Goal: Transaction & Acquisition: Purchase product/service

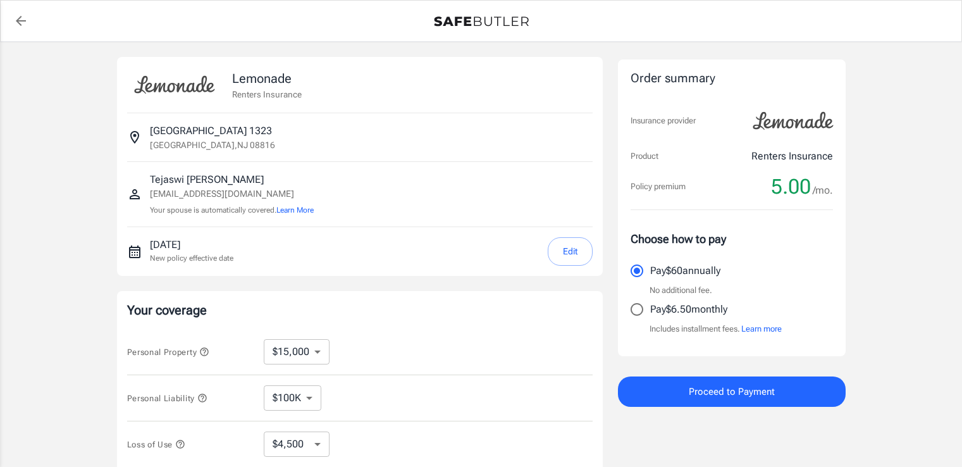
select select "15000"
select select "500"
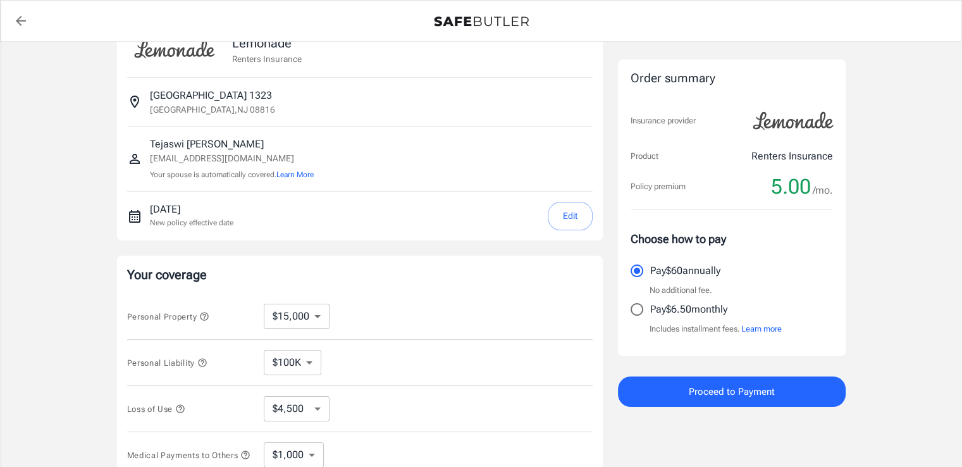
scroll to position [63, 0]
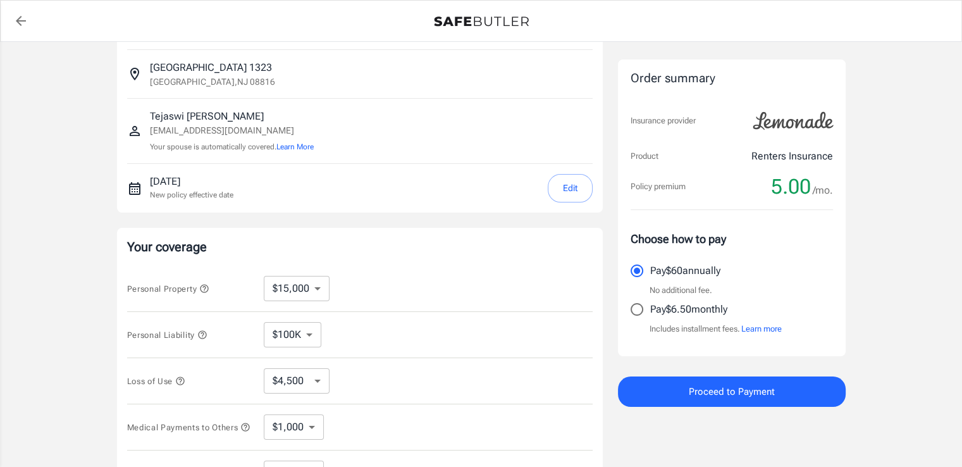
click at [304, 294] on select "$10,000 $15,000 $20,000 $25,000 $30,000 $40,000 $50,000 $100K $150K $200K $250K" at bounding box center [297, 288] width 66 height 25
select select "20000"
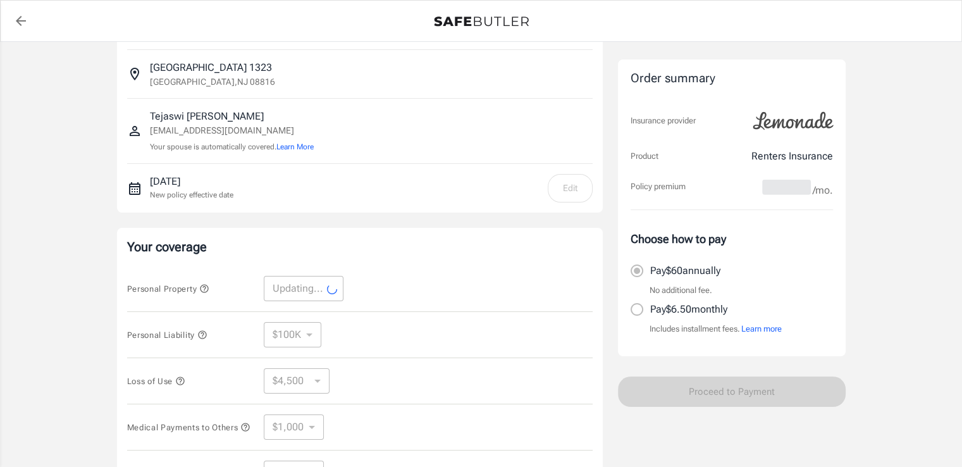
select select "20000"
select select "6000"
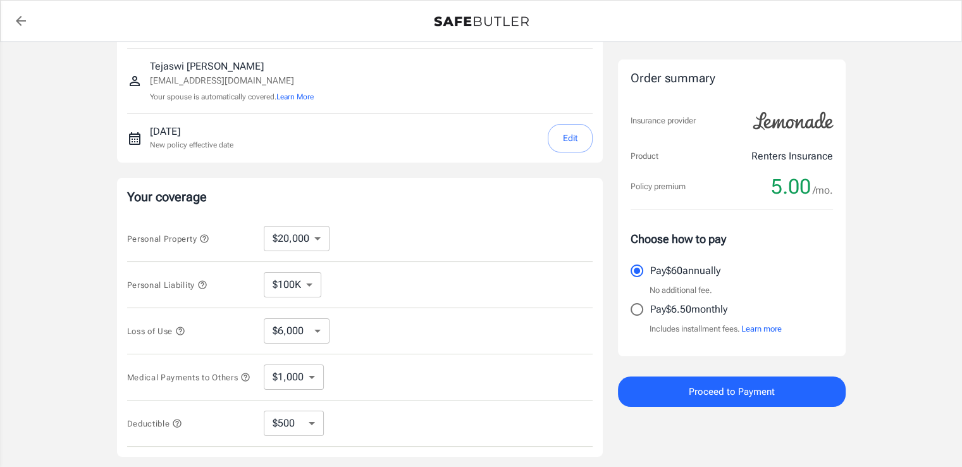
scroll to position [190, 0]
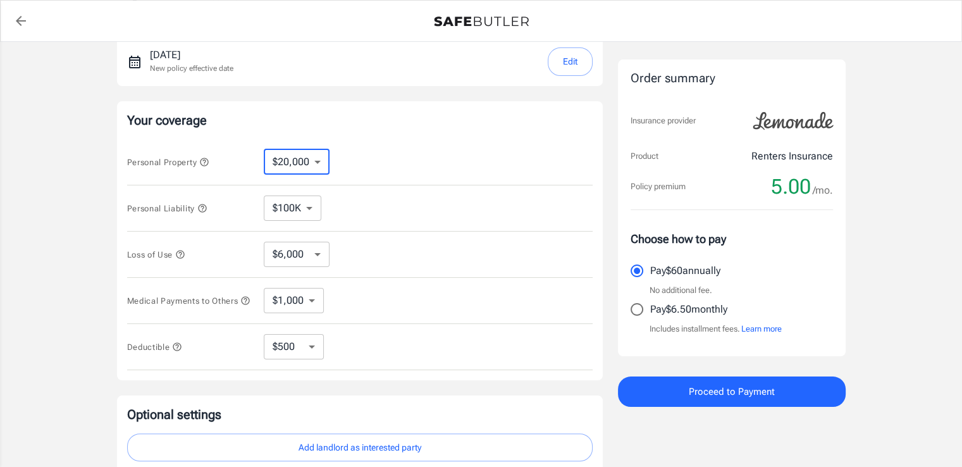
click at [314, 161] on select "$10,000 $15,000 $20,000 $25,000 $30,000 $40,000 $50,000 $100K $150K $200K $250K" at bounding box center [297, 161] width 66 height 25
click at [207, 158] on icon "button" at bounding box center [204, 162] width 10 height 10
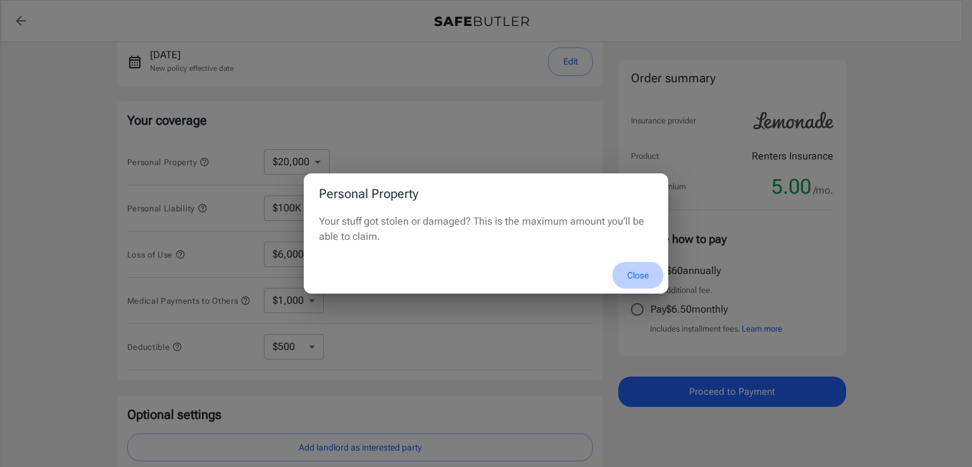
click at [638, 274] on button "Close" at bounding box center [637, 275] width 51 height 27
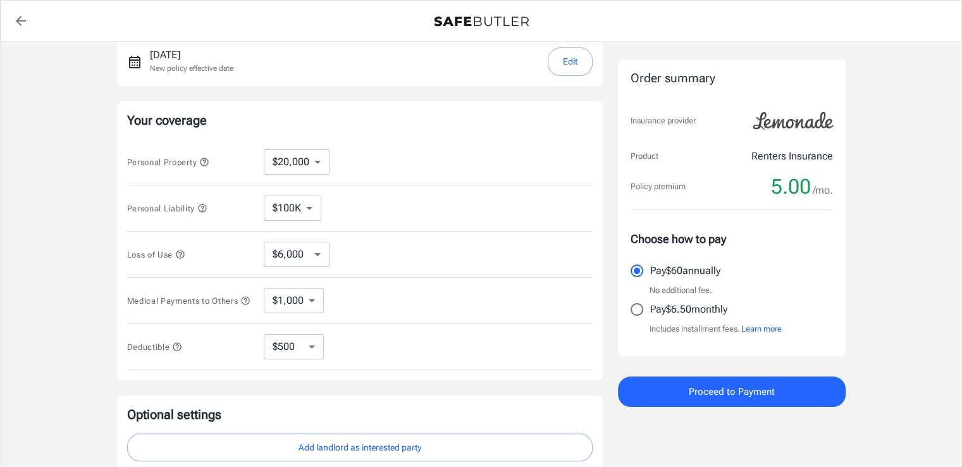
click at [202, 206] on icon "button" at bounding box center [202, 208] width 8 height 8
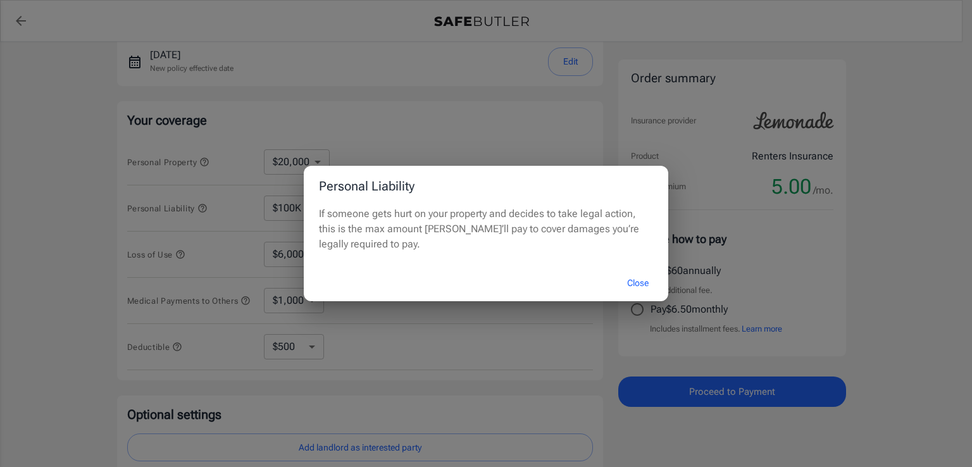
click at [633, 280] on button "Close" at bounding box center [637, 282] width 51 height 27
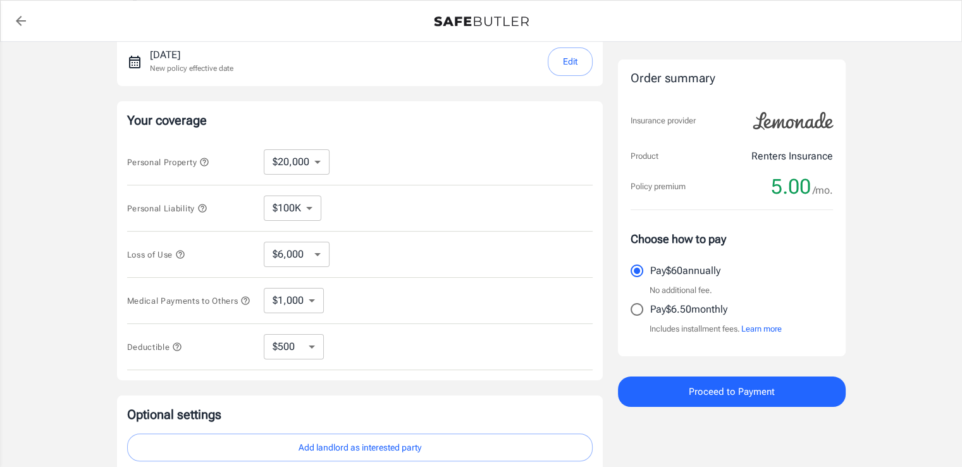
click at [178, 251] on icon "button" at bounding box center [180, 254] width 10 height 10
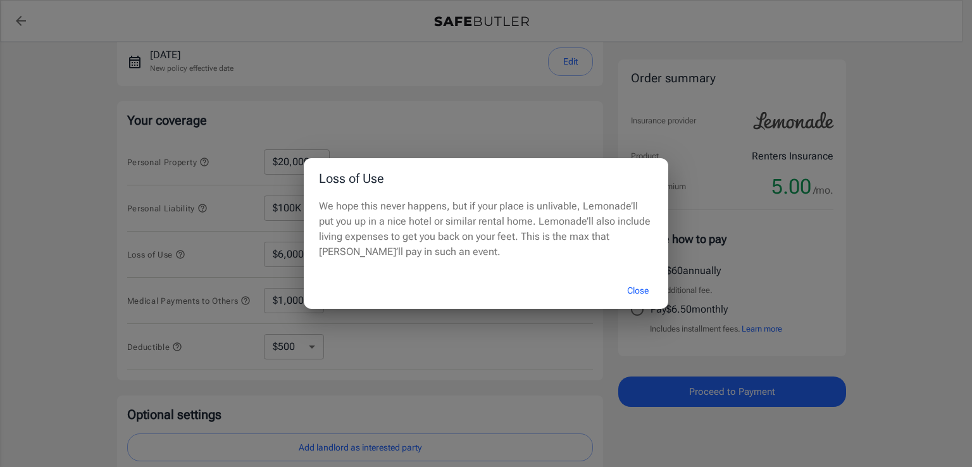
click at [73, 224] on div "Loss of Use We hope this never happens, but if your place is unlivable, Lemonad…" at bounding box center [486, 233] width 972 height 467
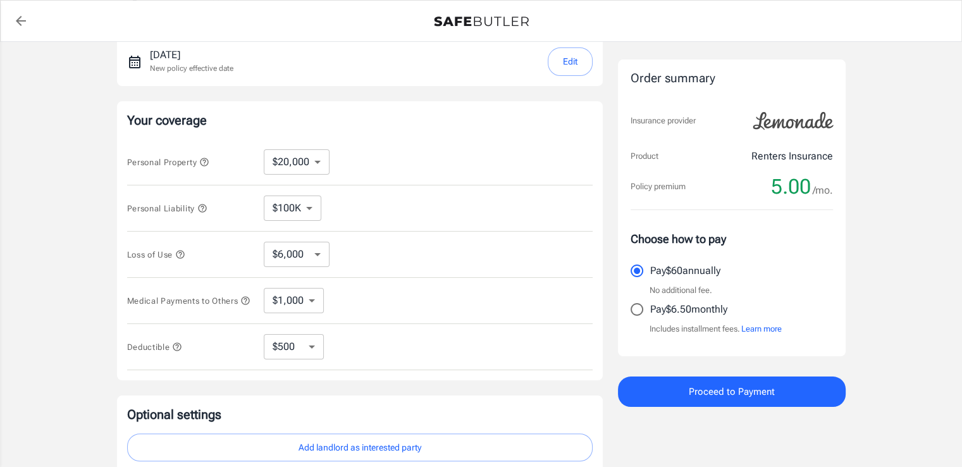
click at [177, 254] on icon "button" at bounding box center [180, 254] width 10 height 10
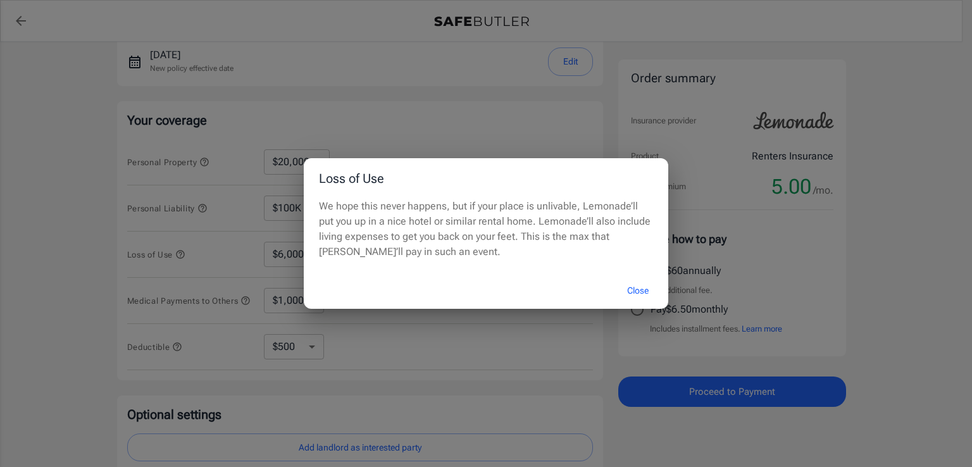
drag, startPoint x: 84, startPoint y: 266, endPoint x: 169, endPoint y: 303, distance: 92.4
click at [84, 267] on div "Loss of Use We hope this never happens, but if your place is unlivable, Lemonad…" at bounding box center [486, 233] width 972 height 467
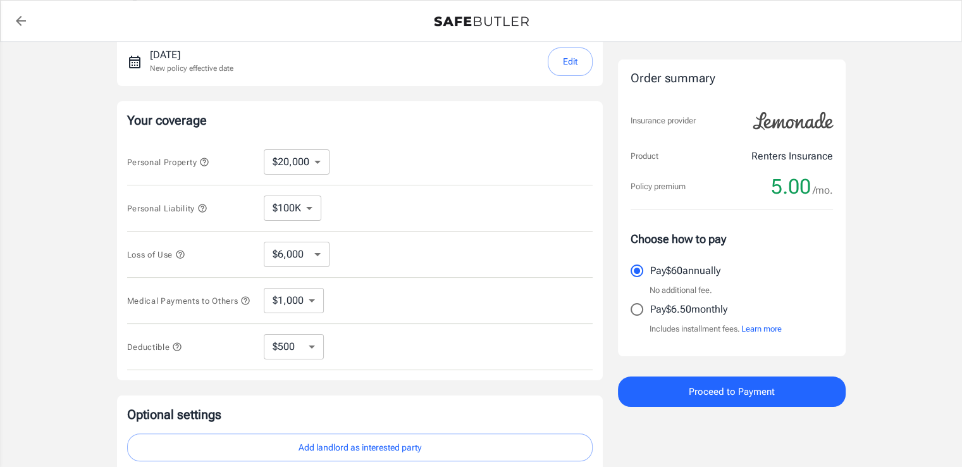
click at [241, 304] on icon "button" at bounding box center [245, 300] width 8 height 8
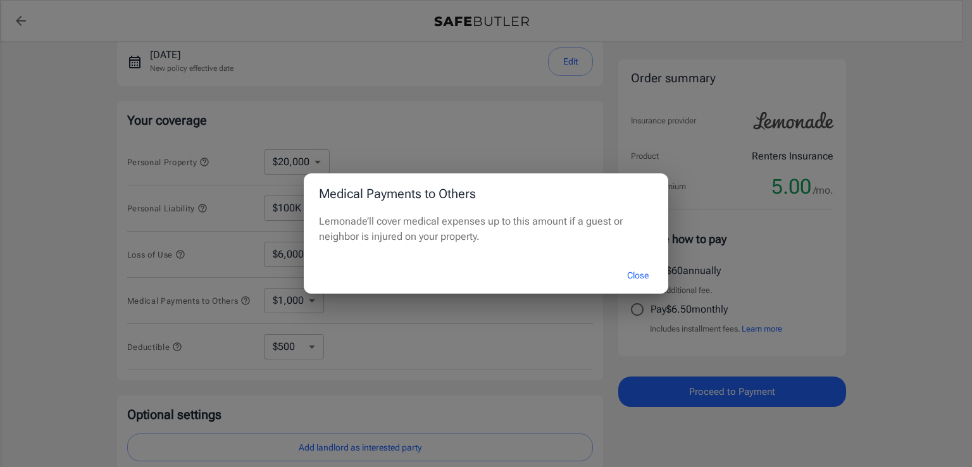
click at [111, 281] on div "Medical Payments to Others Lemonade’ll cover medical expenses up to this amount…" at bounding box center [486, 233] width 972 height 467
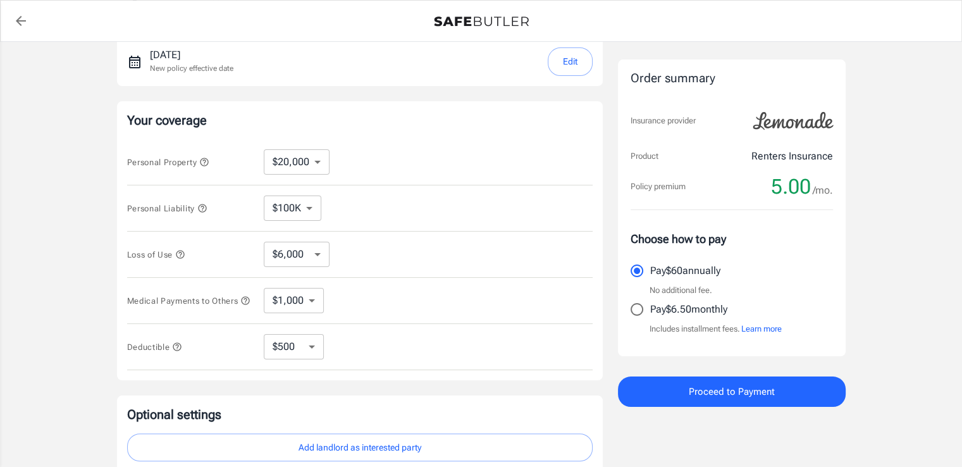
click at [173, 350] on icon "button" at bounding box center [177, 347] width 10 height 10
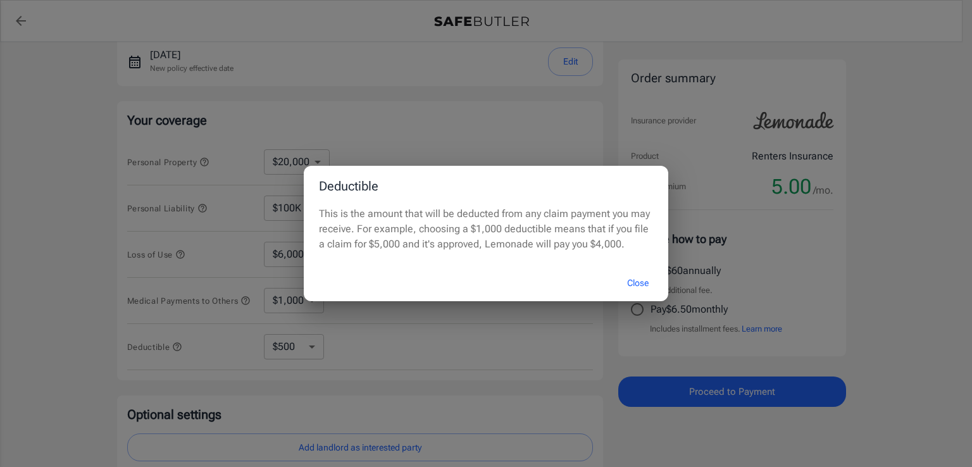
click at [123, 299] on div "Deductible This is the amount that will be deducted from any claim payment you …" at bounding box center [486, 233] width 972 height 467
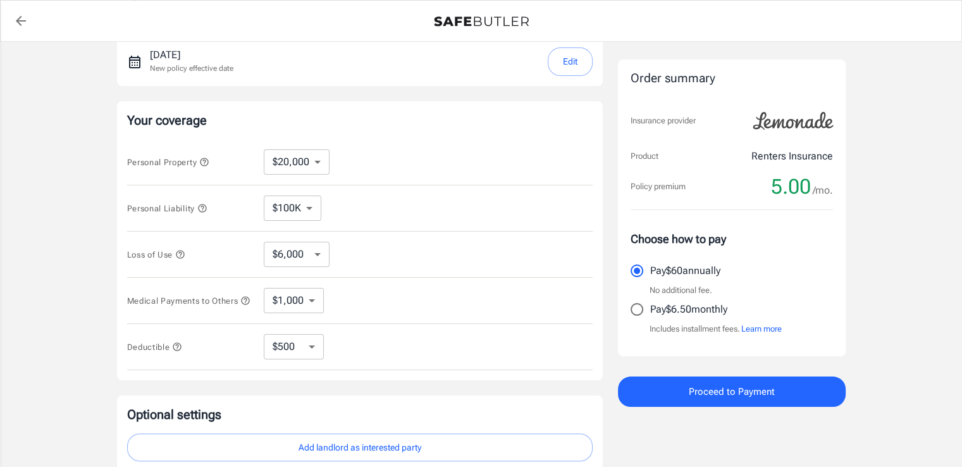
click at [312, 350] on select "$250 $500 $1,000 $2,500" at bounding box center [294, 346] width 60 height 25
click at [61, 297] on div "Lemonade Renters Insurance [STREET_ADDRESS] [PERSON_NAME] [EMAIL_ADDRESS][DOMAI…" at bounding box center [481, 188] width 962 height 673
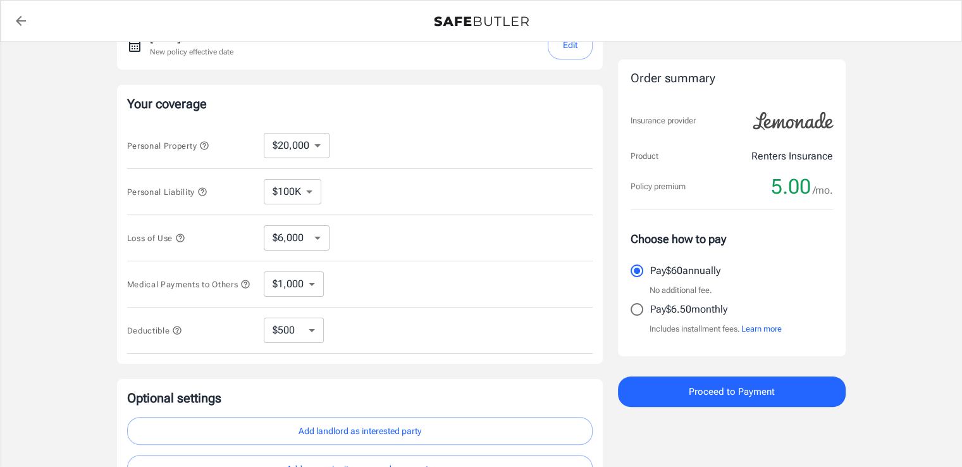
scroll to position [149, 0]
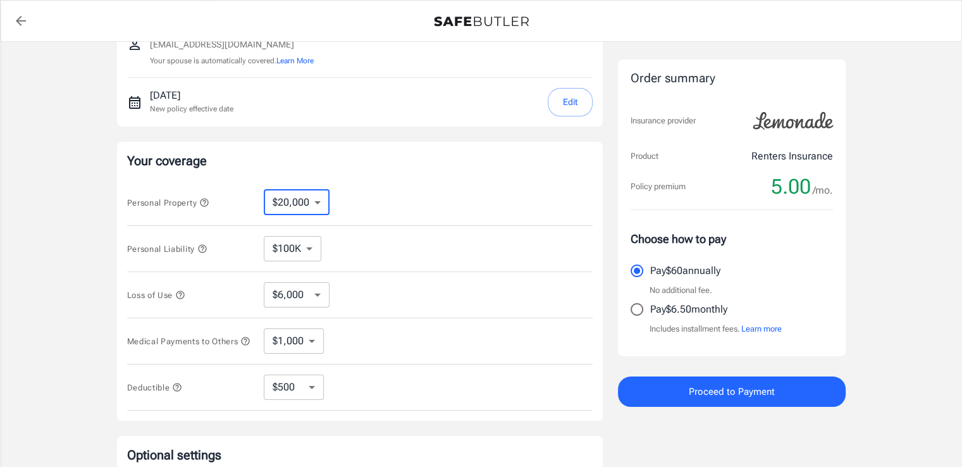
click at [316, 195] on select "$10,000 $15,000 $20,000 $25,000 $30,000 $40,000 $50,000 $100K $150K $200K $250K" at bounding box center [297, 202] width 66 height 25
select select "30000"
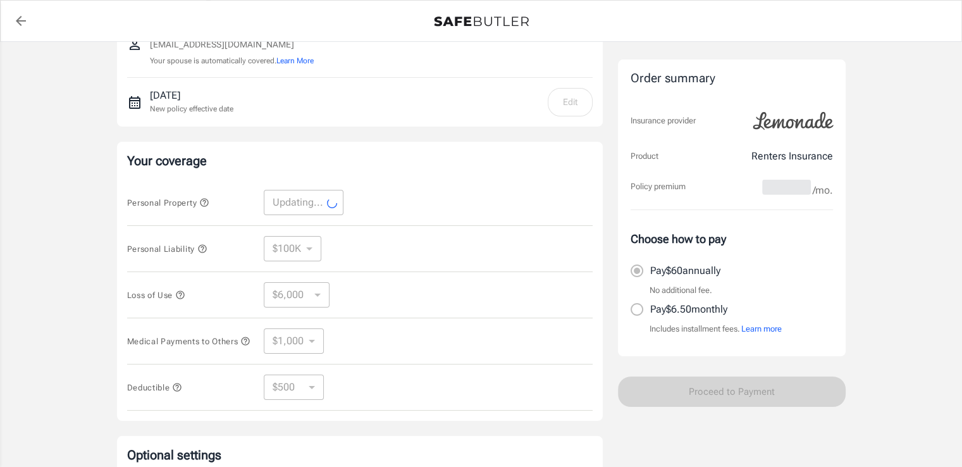
select select "30000"
select select "9000"
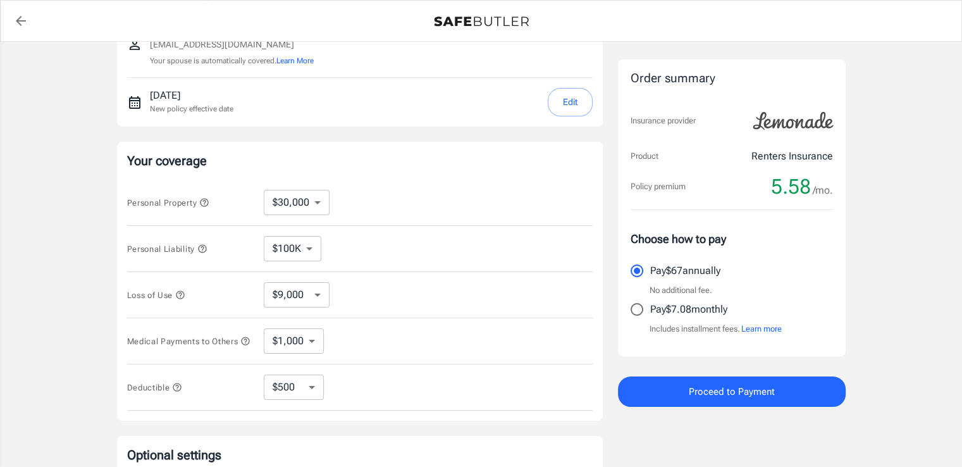
click at [204, 200] on icon "button" at bounding box center [204, 202] width 10 height 10
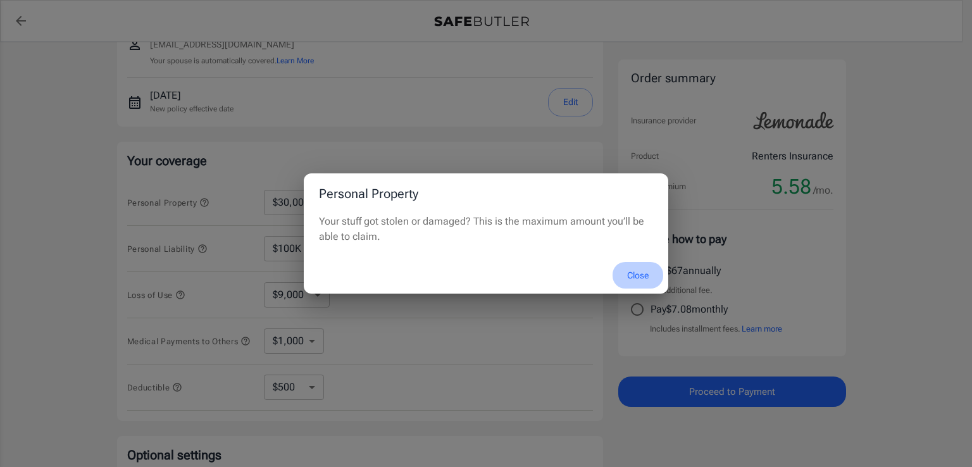
drag, startPoint x: 638, startPoint y: 278, endPoint x: 623, endPoint y: 359, distance: 82.3
click at [638, 278] on button "Close" at bounding box center [637, 275] width 51 height 27
